Goal: Task Accomplishment & Management: Manage account settings

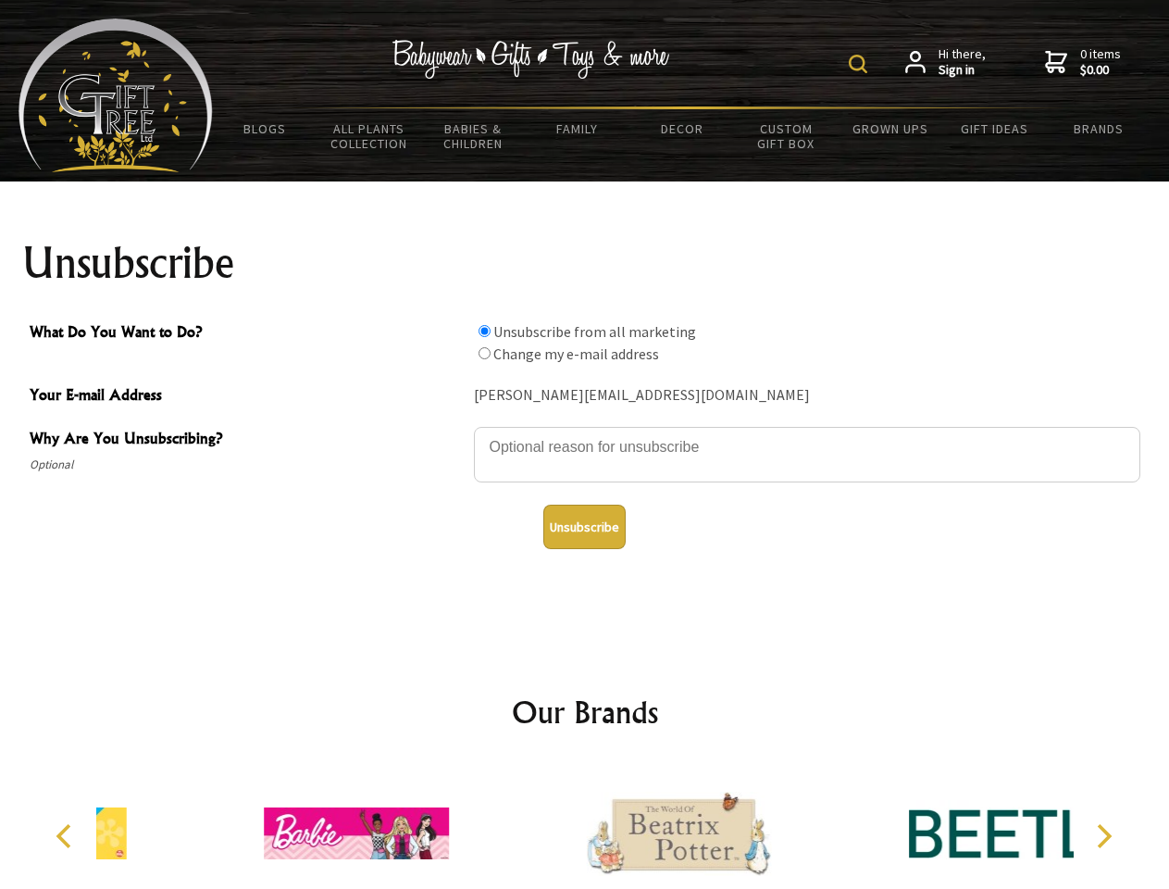
click at [861, 64] on img at bounding box center [858, 64] width 19 height 19
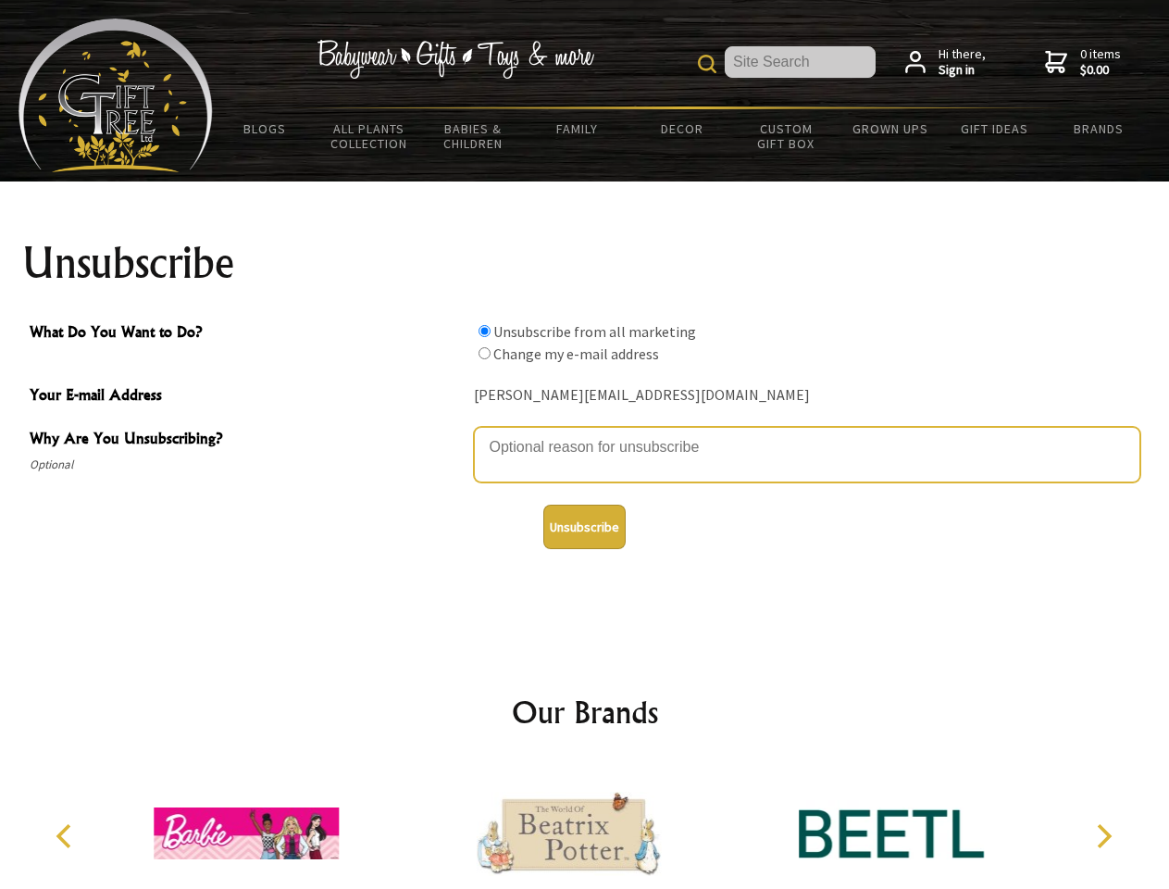
click at [585, 433] on textarea "Why Are You Unsubscribing?" at bounding box center [807, 455] width 667 height 56
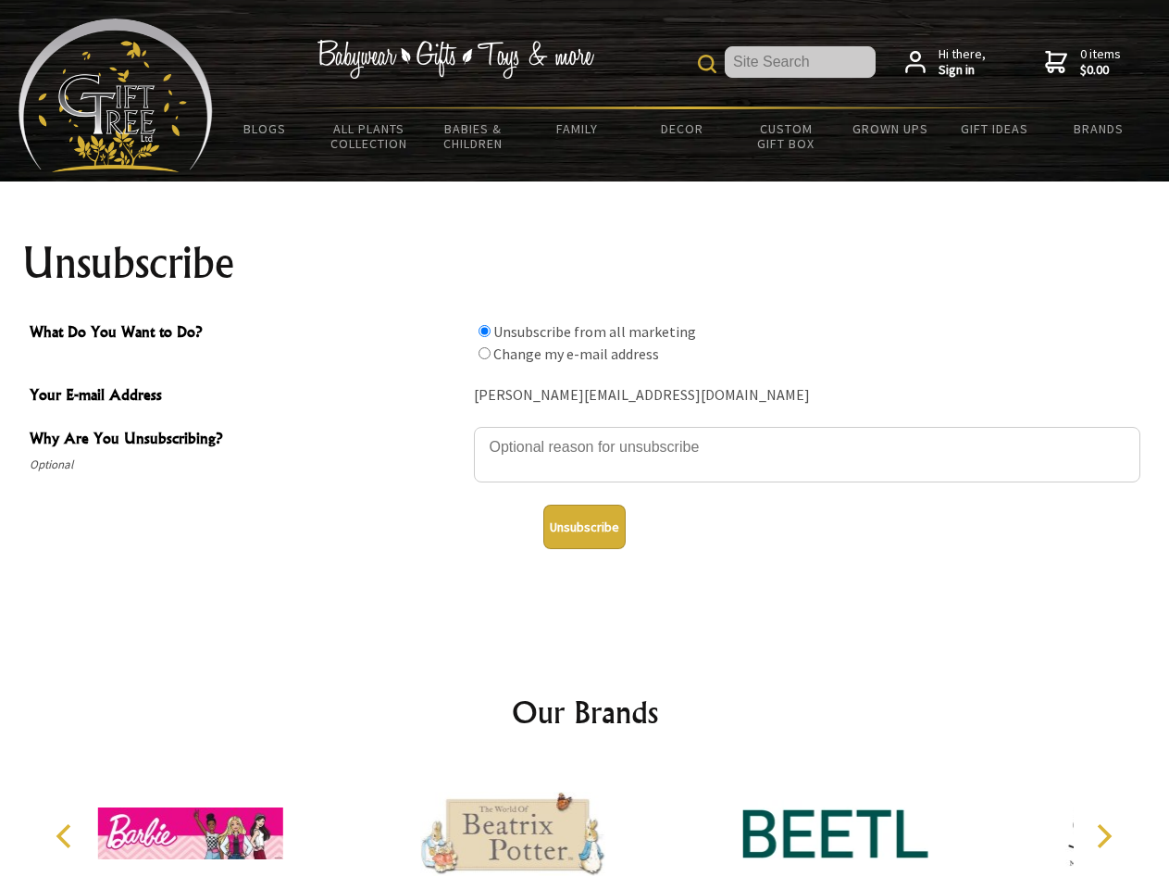
click at [484, 331] on input "What Do You Want to Do?" at bounding box center [485, 331] width 12 height 12
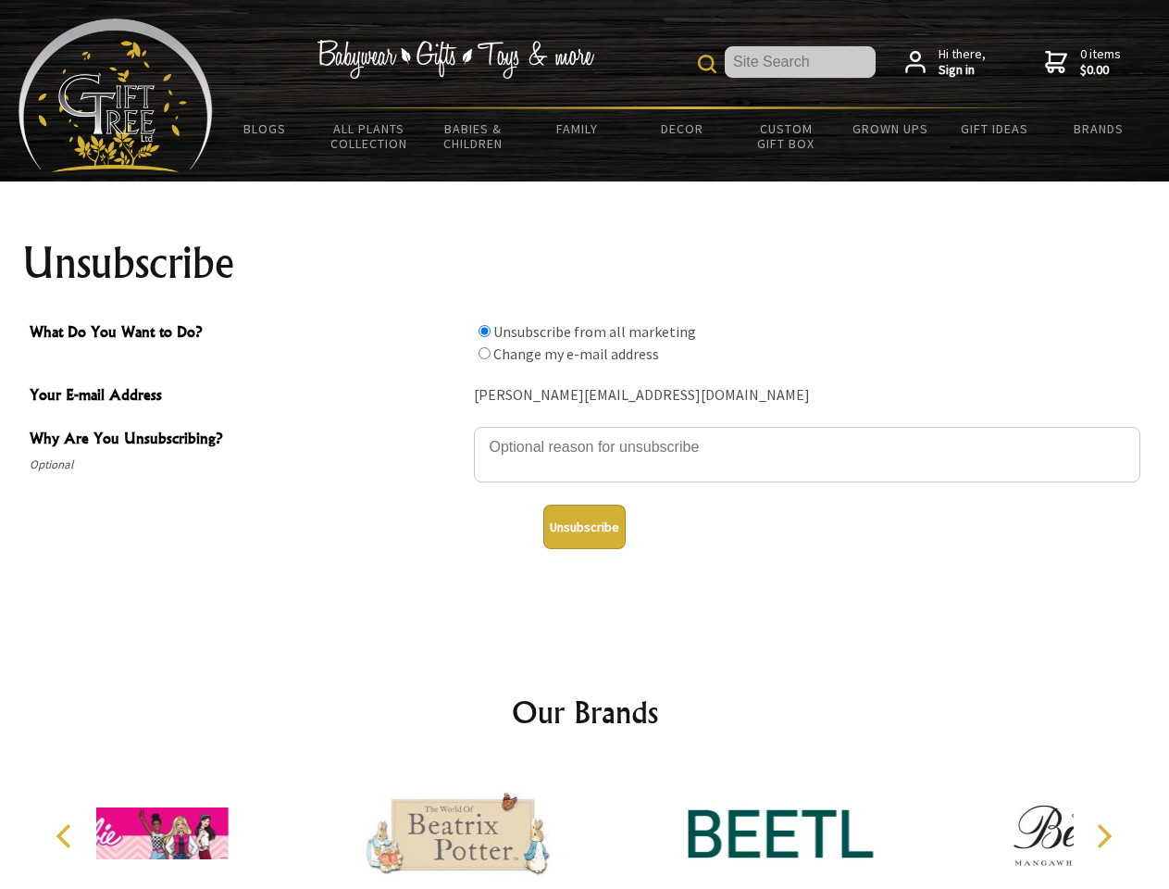
click at [484, 353] on input "What Do You Want to Do?" at bounding box center [485, 353] width 12 height 12
radio input "true"
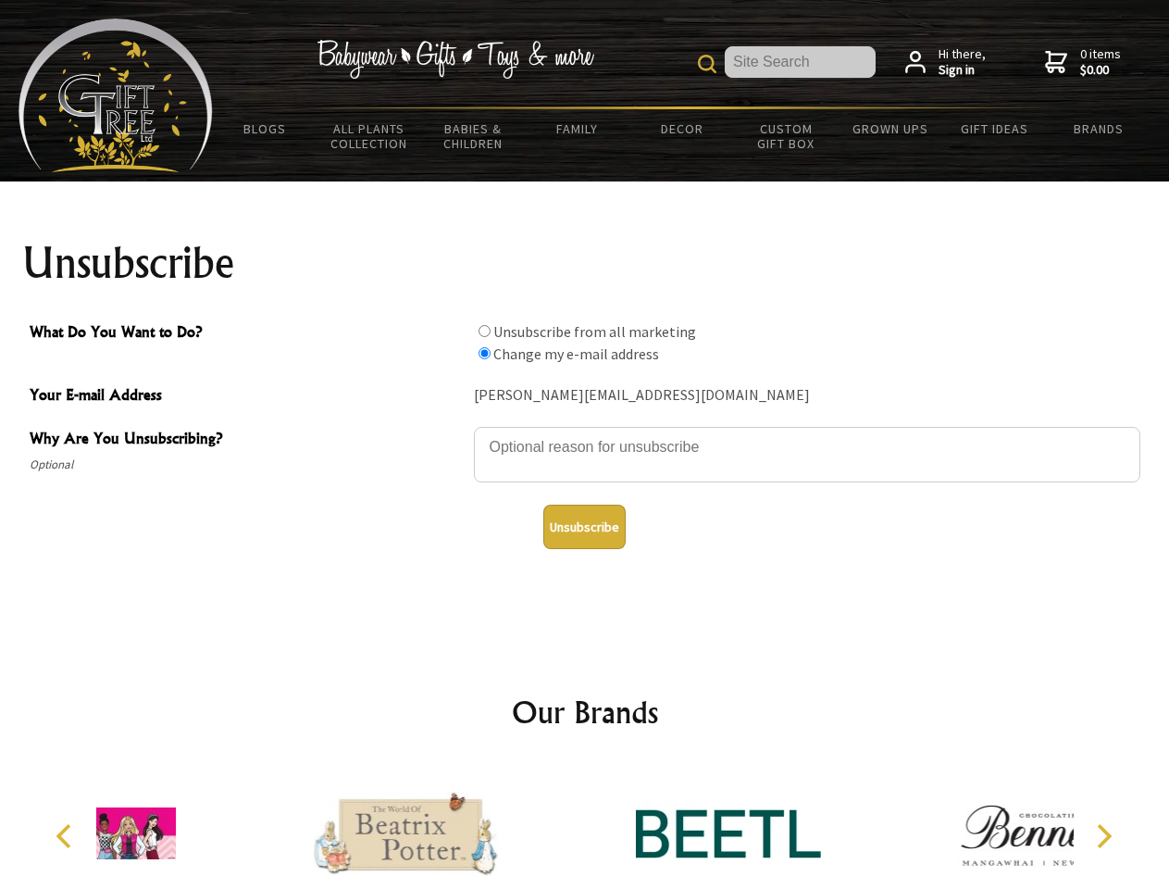
click at [584, 527] on button "Unsubscribe" at bounding box center [584, 527] width 82 height 44
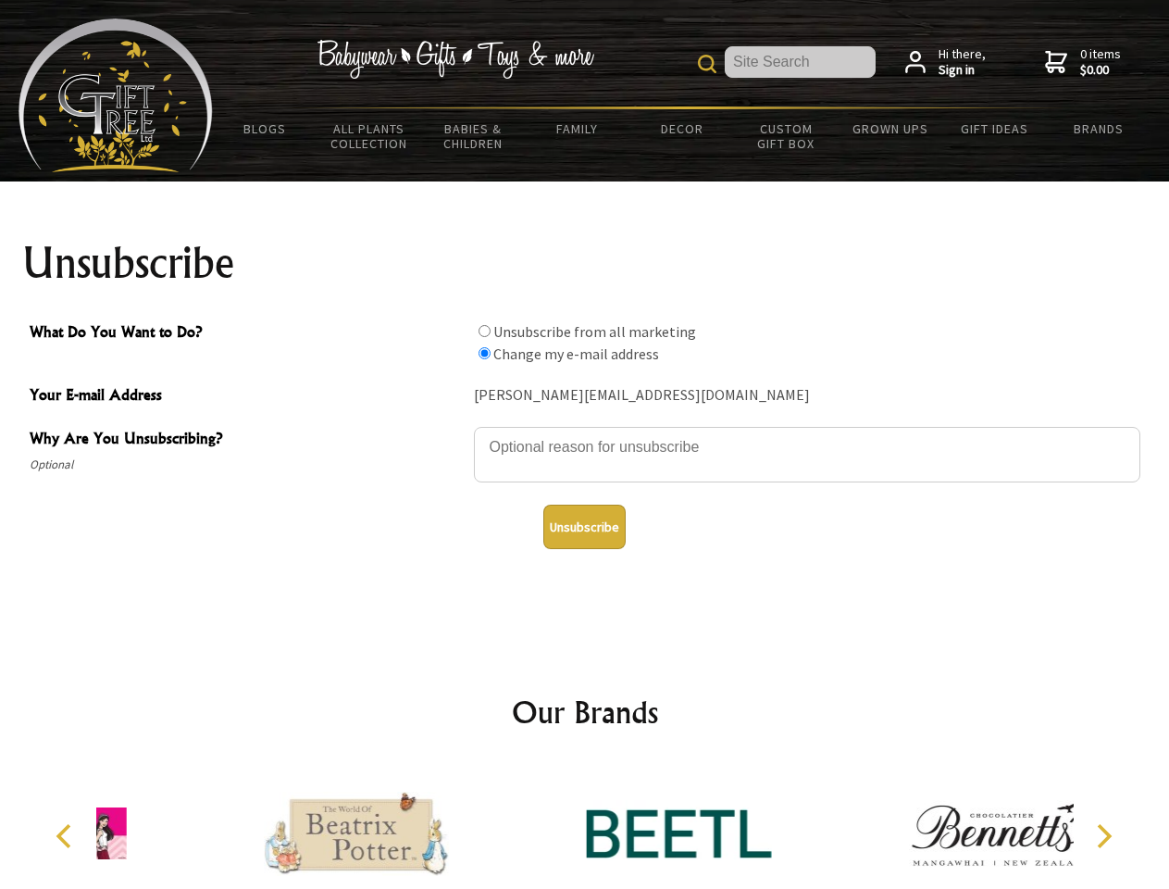
click at [585, 826] on div at bounding box center [679, 836] width 322 height 144
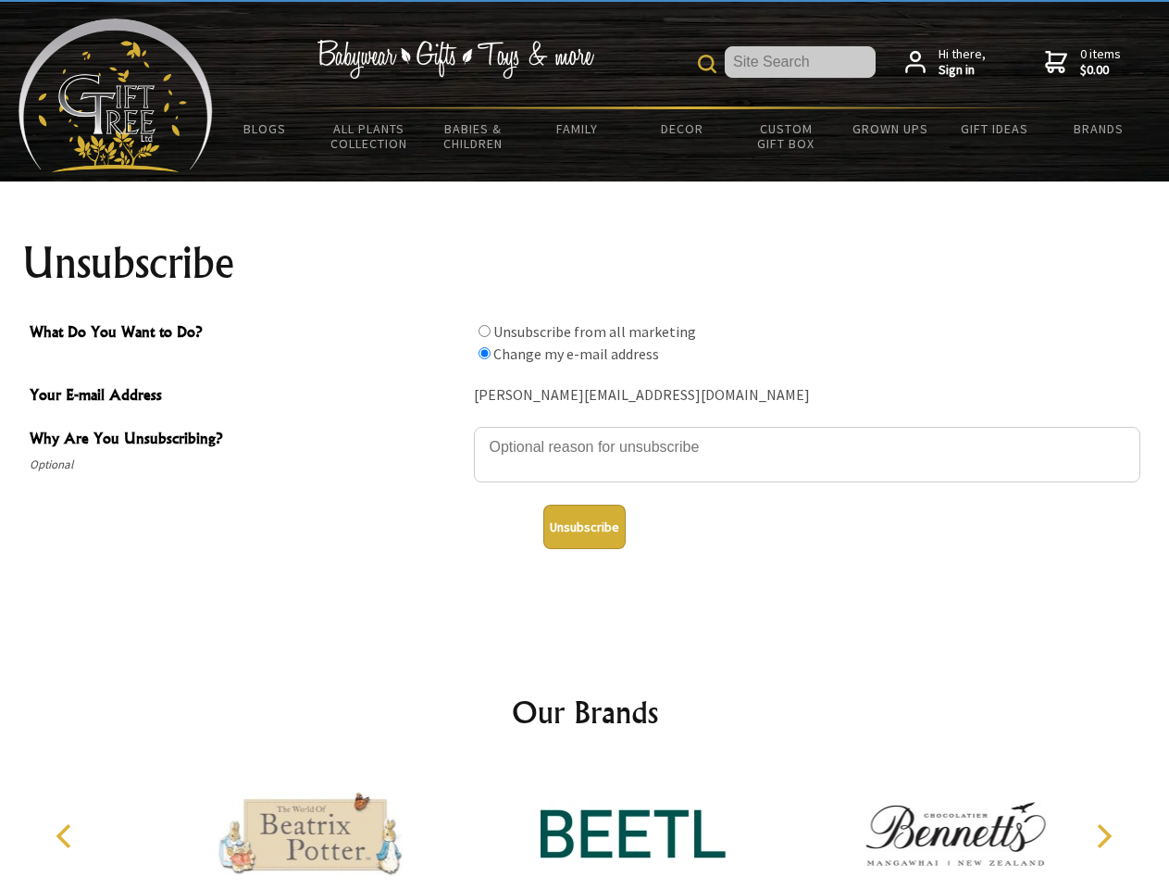
click at [67, 836] on icon "Previous" at bounding box center [66, 836] width 24 height 24
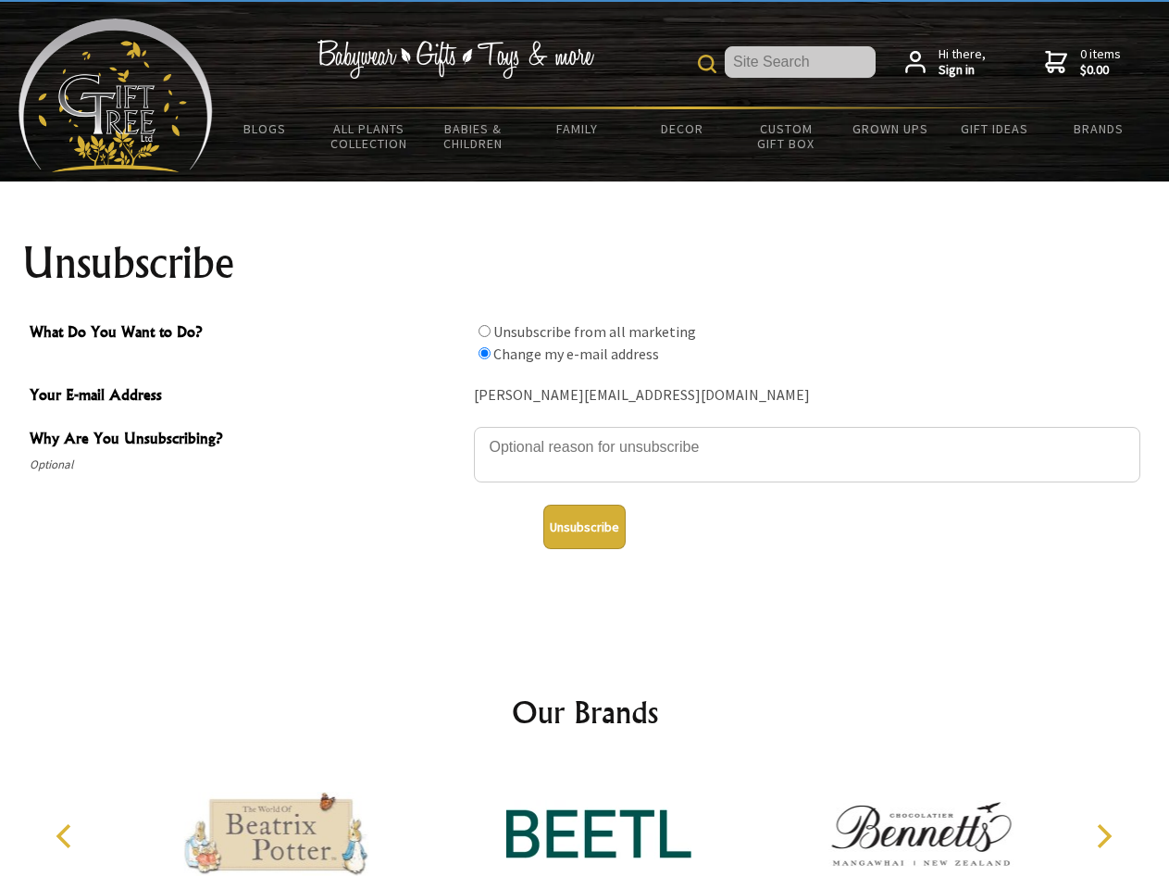
click at [1104, 836] on icon "Next" at bounding box center [1103, 836] width 24 height 24
